Goal: Book appointment/travel/reservation

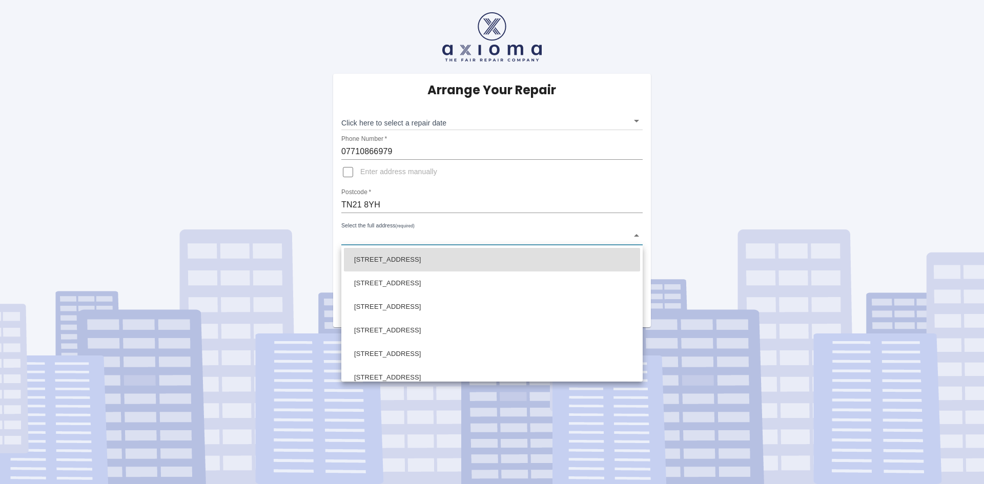
click at [634, 234] on body "Arrange Your Repair Click here to select a repair date ​ Phone Number   * 07710…" at bounding box center [492, 242] width 984 height 484
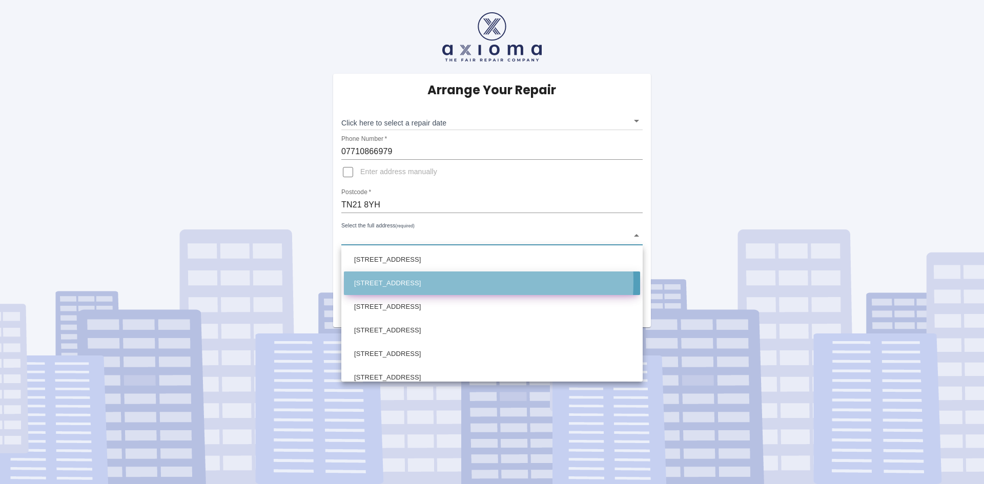
click at [393, 281] on li "[STREET_ADDRESS]" at bounding box center [492, 284] width 296 height 24
type input "[STREET_ADDRESS]"
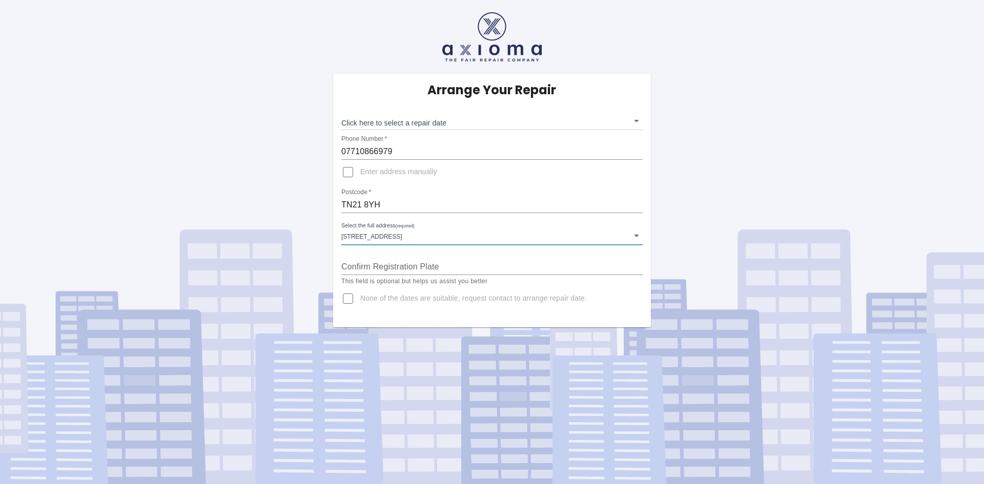
click at [452, 270] on input "Confirm Registration Plate" at bounding box center [491, 267] width 301 height 16
type input "ET 67 SBZ"
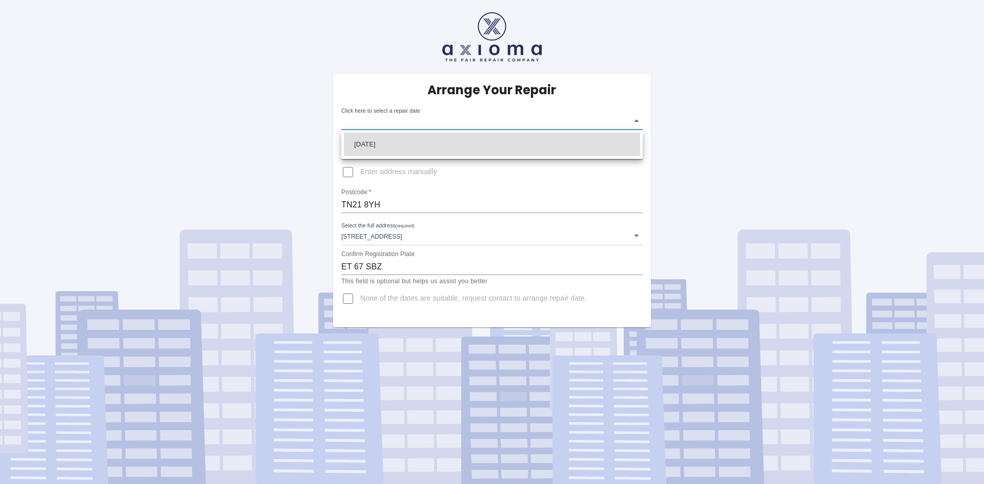
click at [635, 119] on body "Arrange Your Repair Click here to select a repair date ​ Phone Number   * 07710…" at bounding box center [492, 242] width 984 height 484
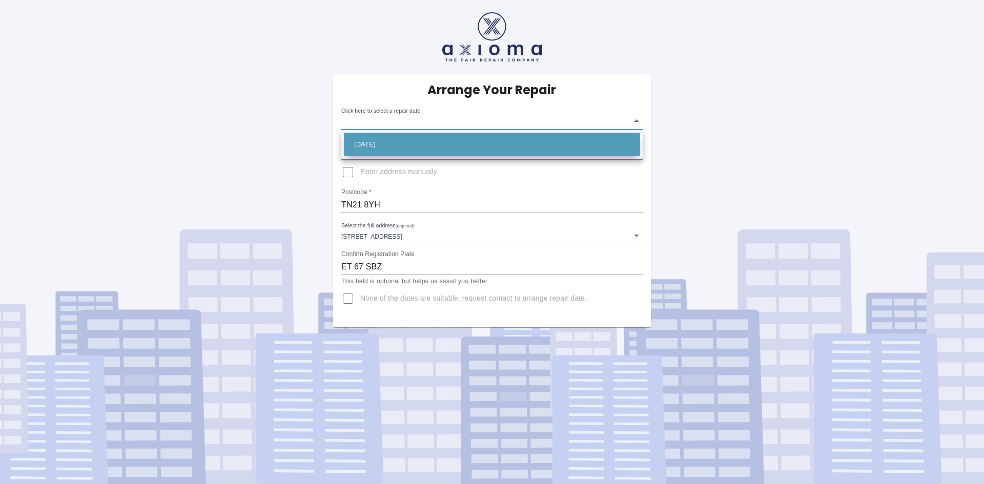
click at [467, 143] on li "[DATE]" at bounding box center [492, 145] width 296 height 24
type input "[DATE]T00:00:00.000Z"
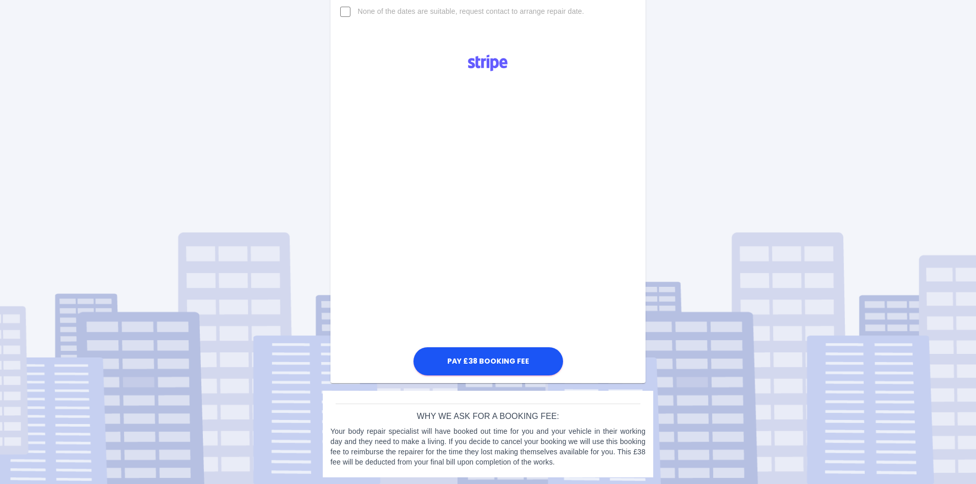
scroll to position [288, 0]
click at [492, 358] on button "Pay £38 Booking Fee" at bounding box center [488, 360] width 150 height 28
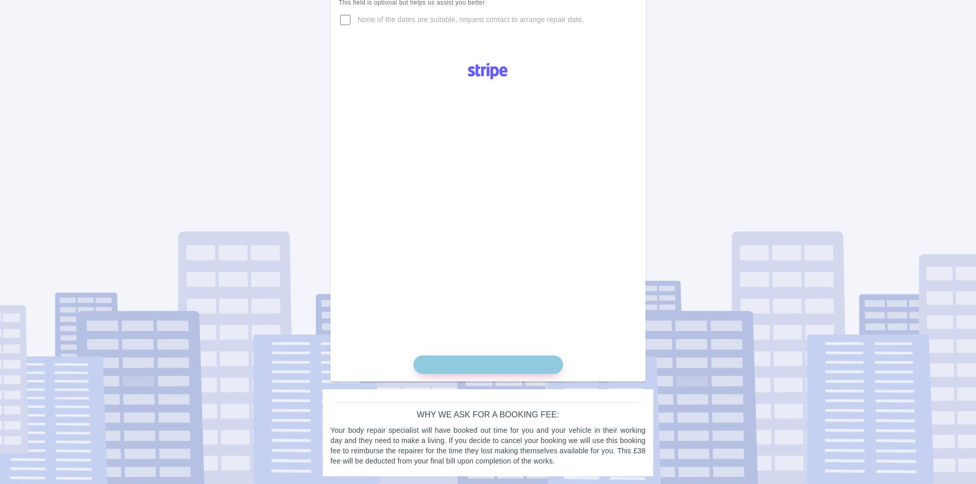
scroll to position [279, 0]
